Goal: Information Seeking & Learning: Understand process/instructions

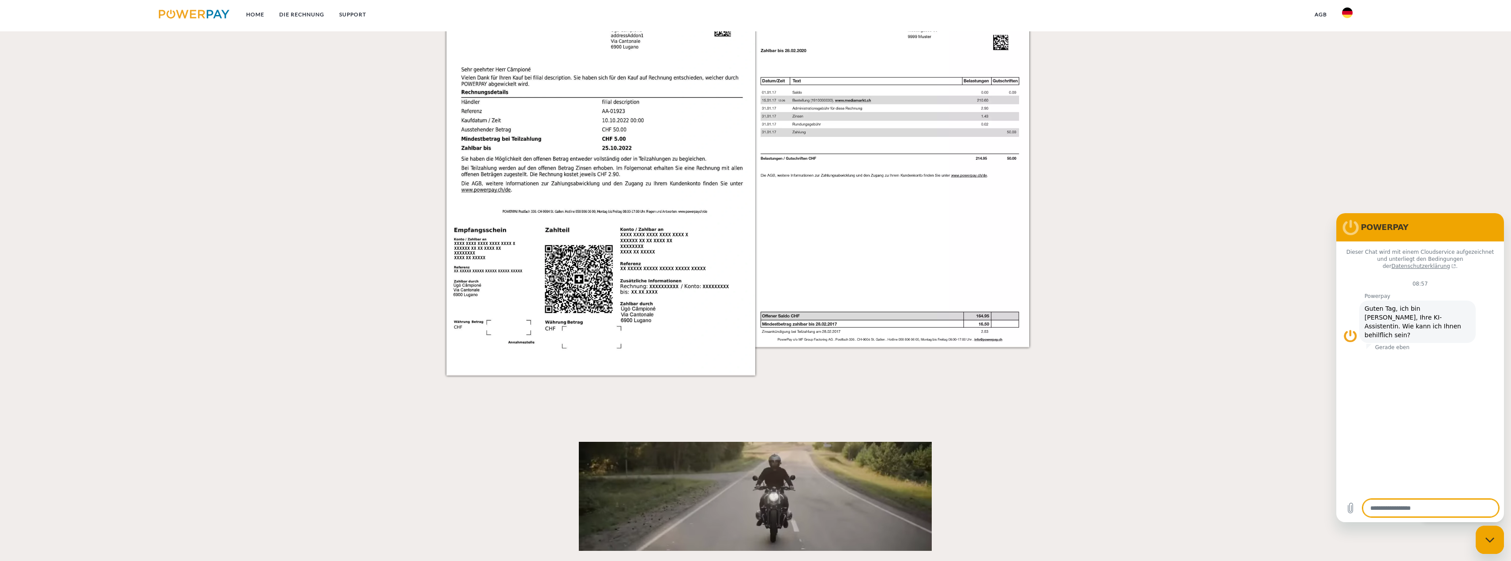
scroll to position [617, 0]
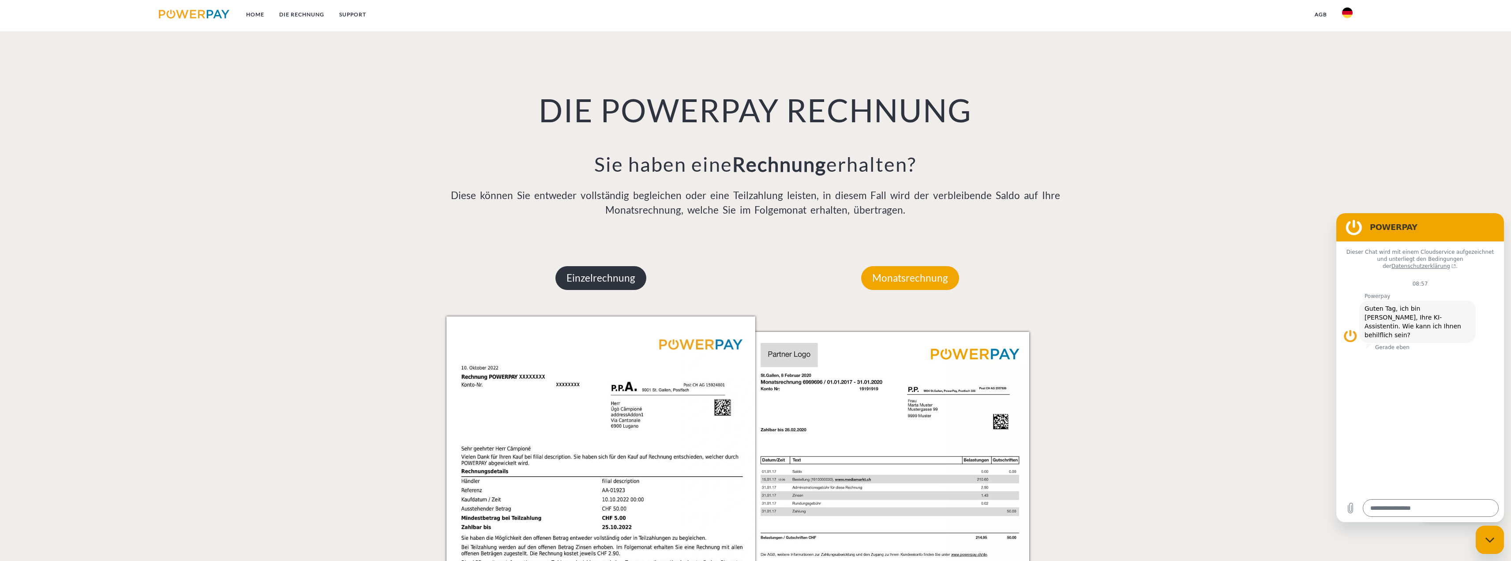
click at [610, 273] on p "Einzelrechnung" at bounding box center [600, 278] width 91 height 24
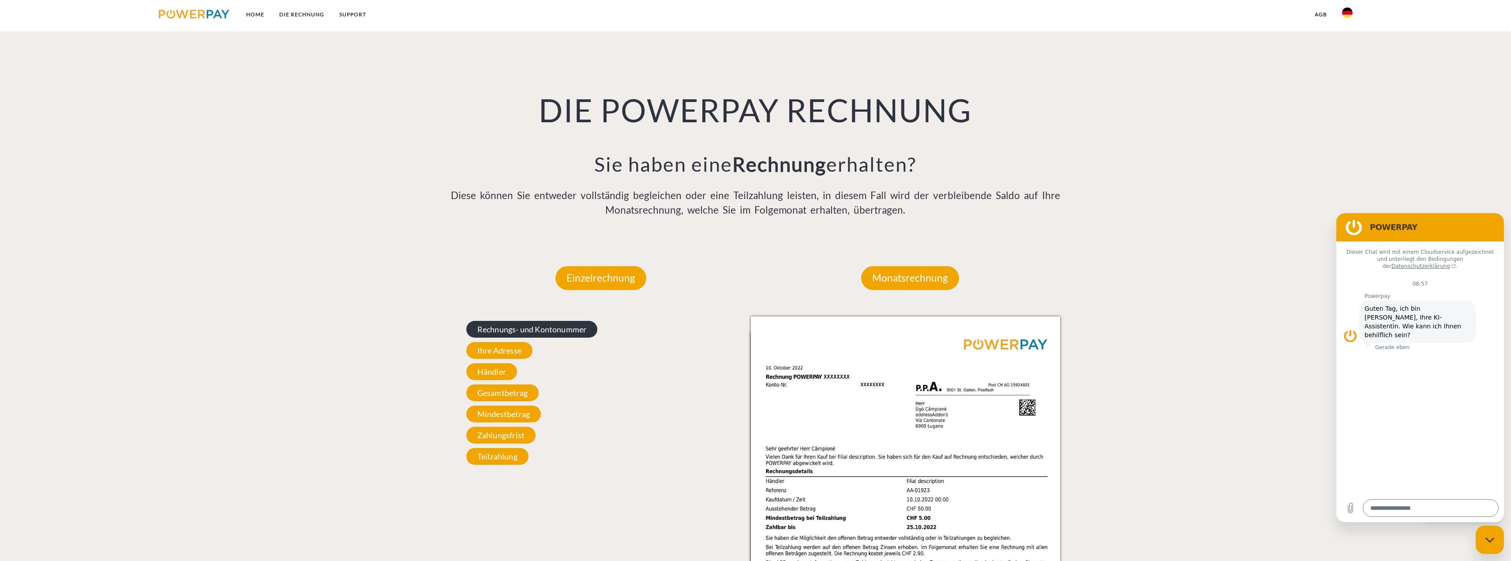
click at [570, 332] on span "Rechnungs- und Kontonummer" at bounding box center [531, 329] width 131 height 17
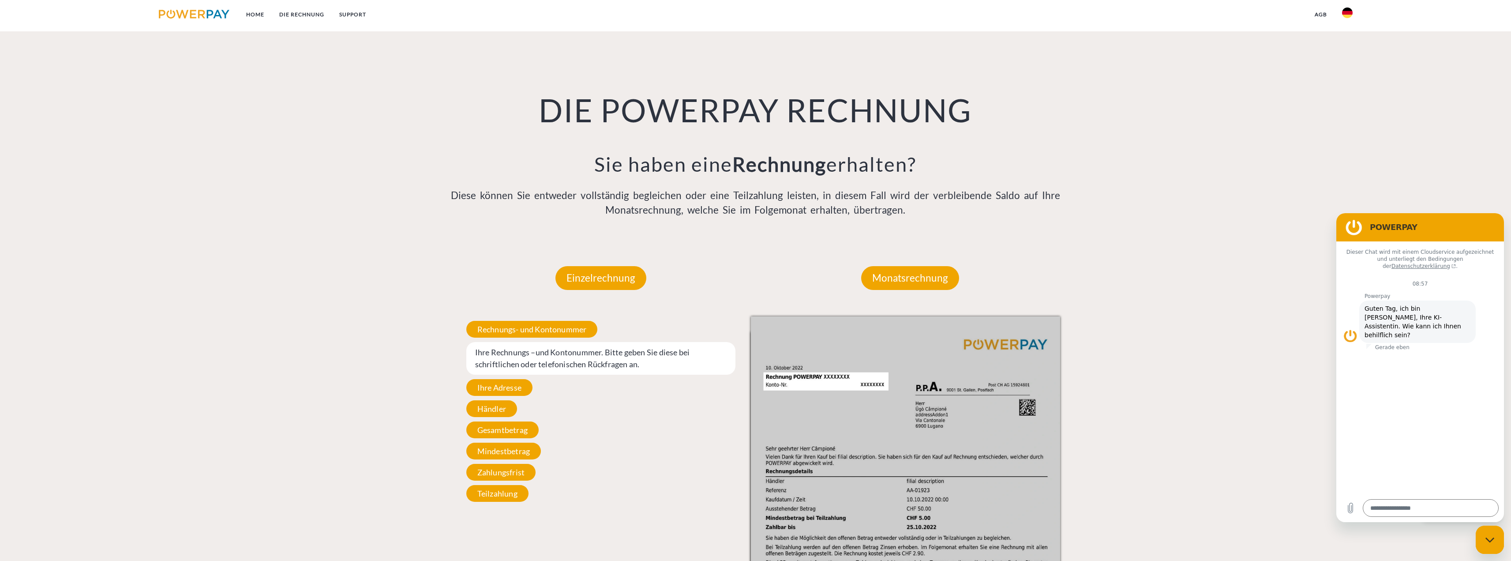
drag, startPoint x: 806, startPoint y: 370, endPoint x: 808, endPoint y: 377, distance: 7.1
click at [806, 370] on img at bounding box center [905, 534] width 309 height 437
click at [809, 378] on img at bounding box center [905, 534] width 309 height 437
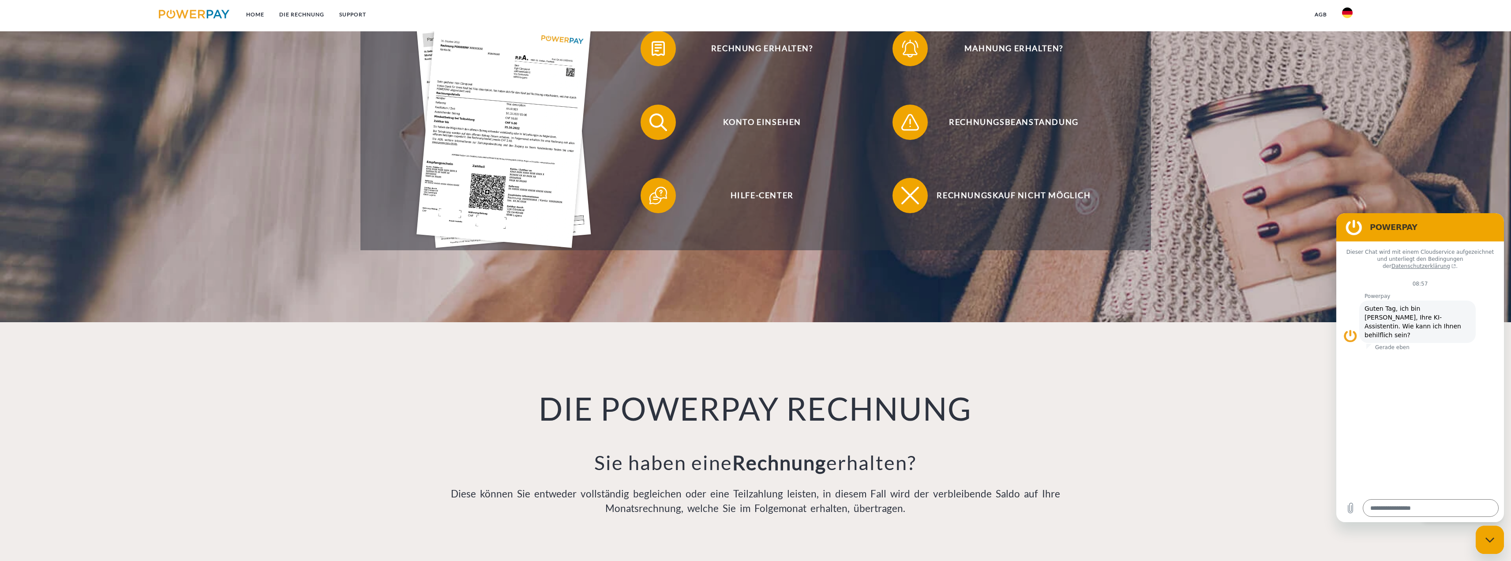
scroll to position [0, 0]
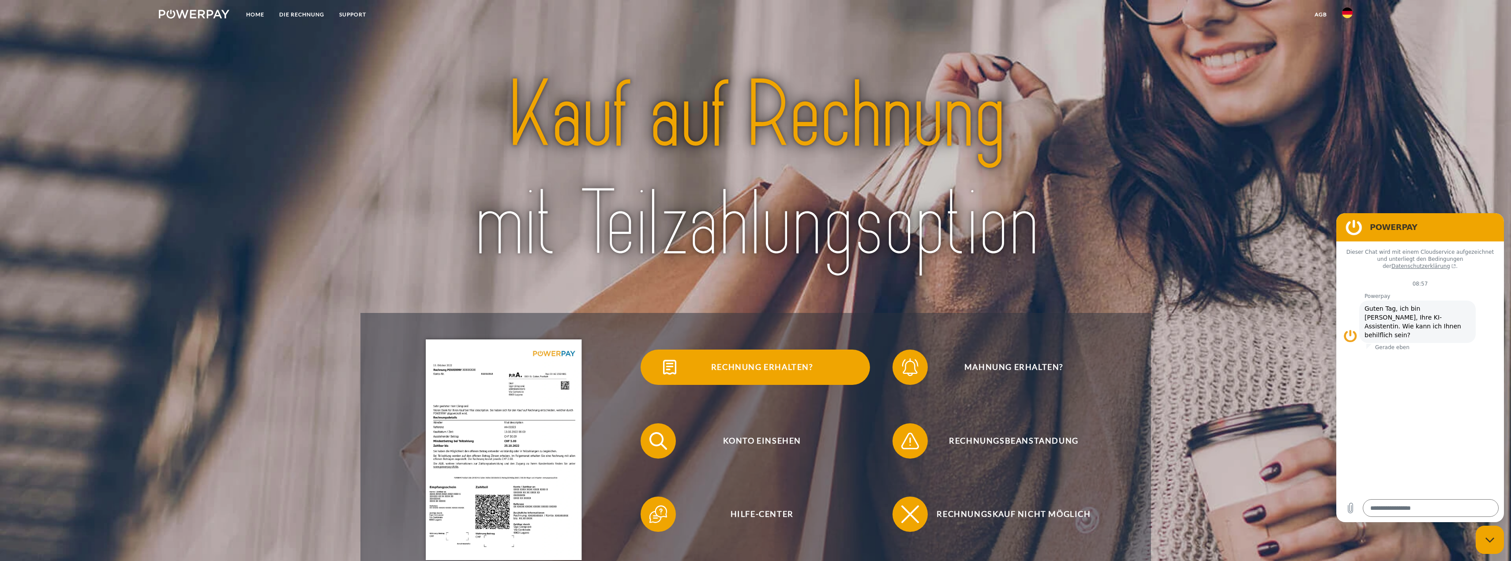
click at [754, 363] on span "Rechnung erhalten?" at bounding box center [762, 366] width 216 height 35
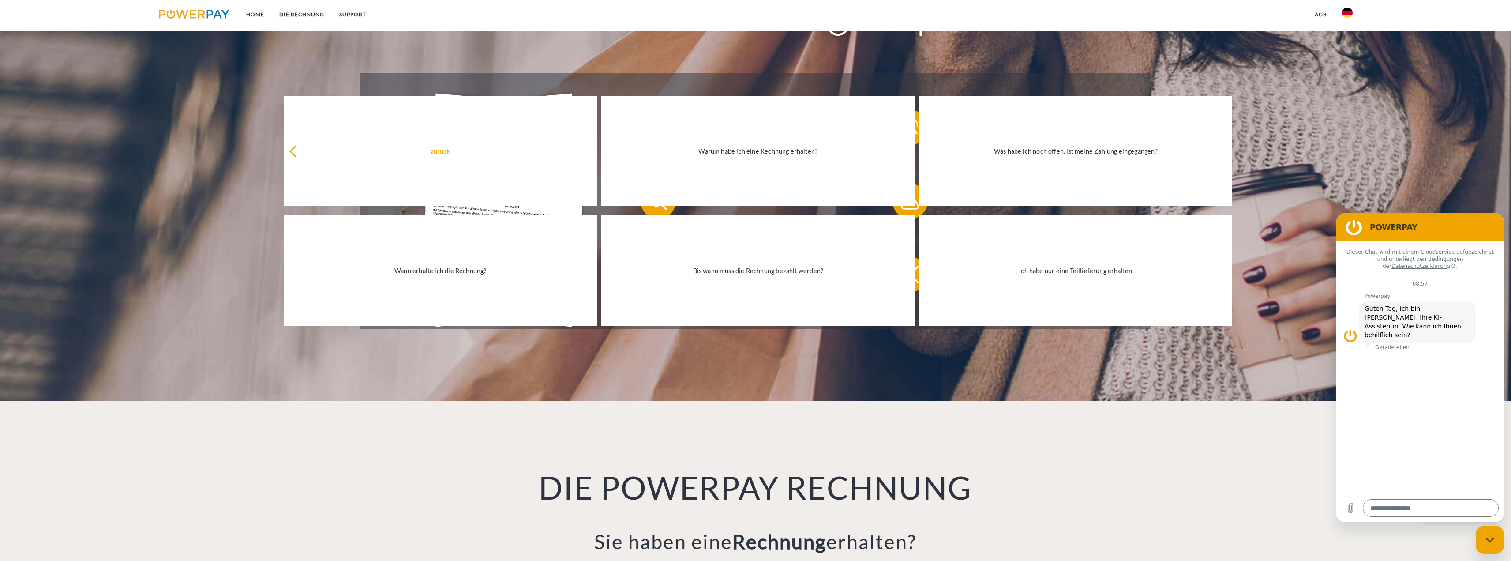
scroll to position [265, 0]
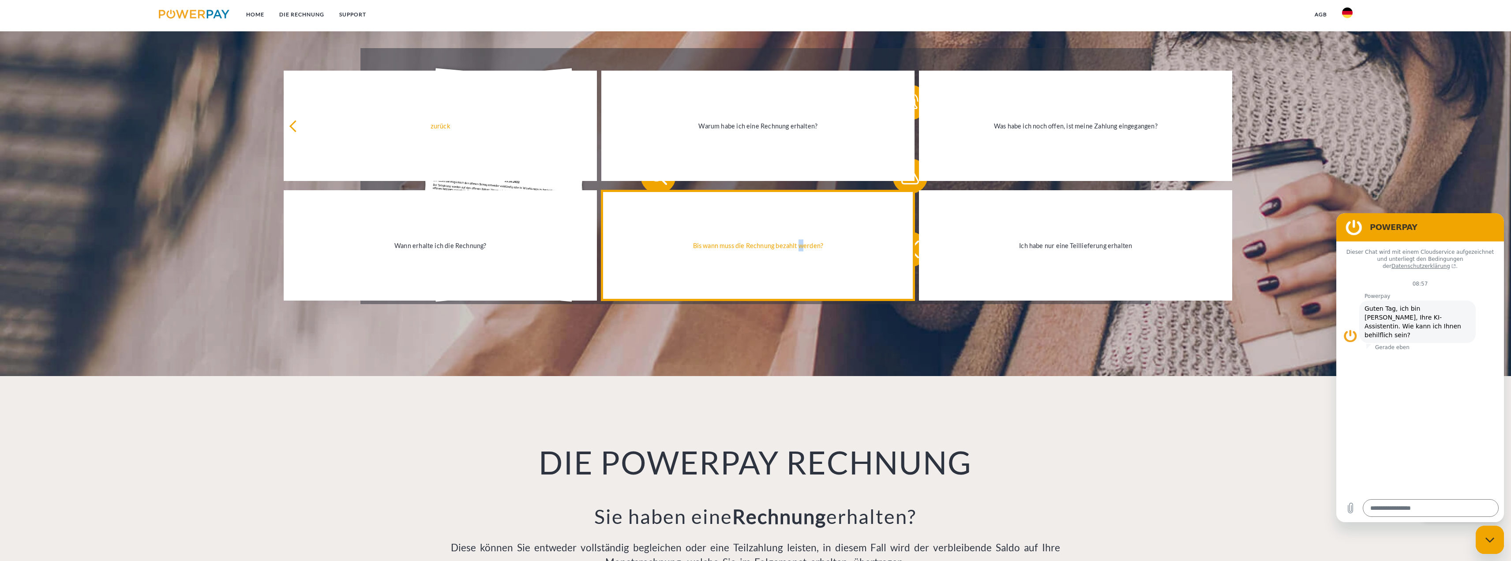
click at [803, 240] on div "Bis wann muss die Rechnung bezahlt werden?" at bounding box center [757, 245] width 303 height 12
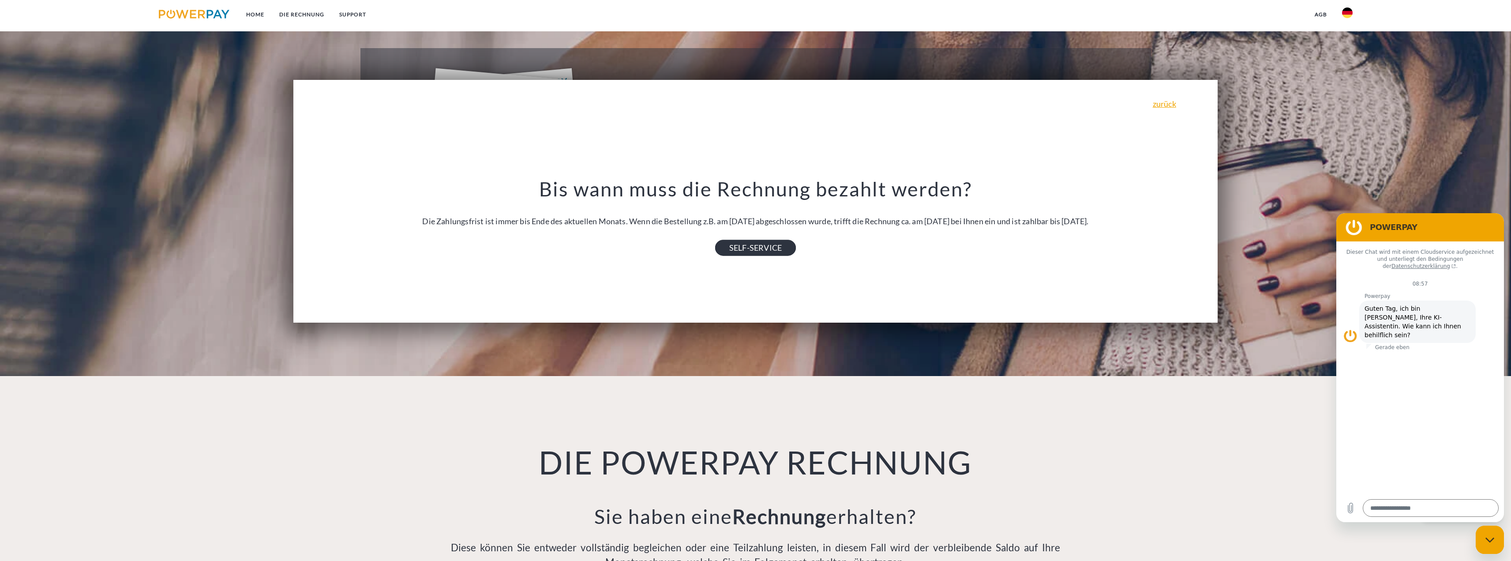
click at [766, 246] on link "SELF-SERVICE" at bounding box center [755, 248] width 81 height 16
type textarea "*"
